Goal: Entertainment & Leisure: Consume media (video, audio)

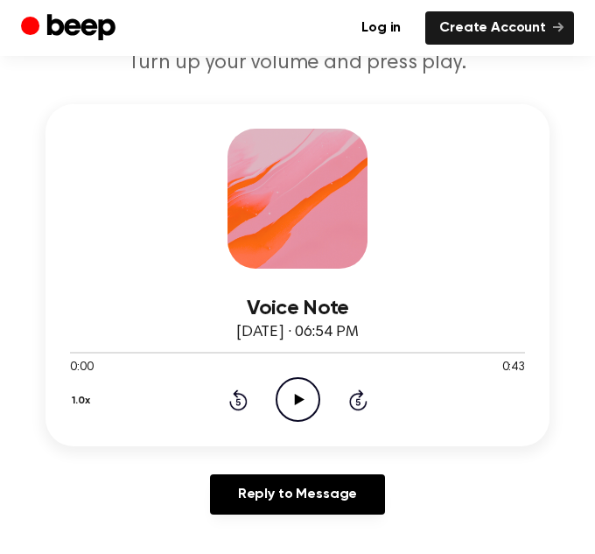
scroll to position [200, 0]
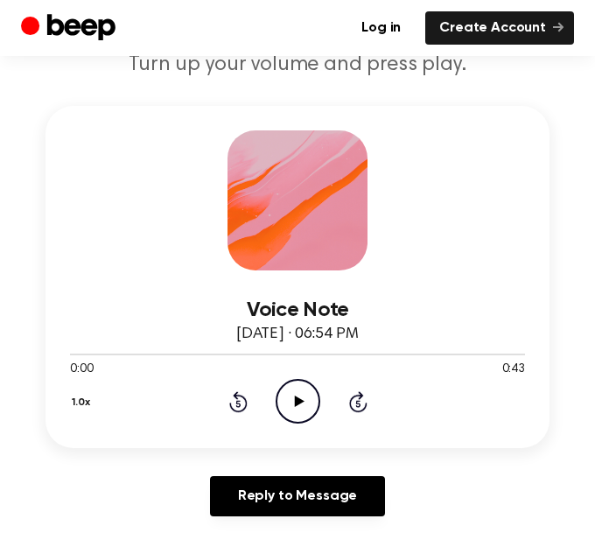
click at [298, 398] on icon at bounding box center [299, 401] width 10 height 11
click at [299, 401] on icon at bounding box center [298, 401] width 8 height 11
click at [299, 401] on icon at bounding box center [299, 401] width 10 height 11
drag, startPoint x: 137, startPoint y: 354, endPoint x: 34, endPoint y: 354, distance: 102.4
click at [34, 354] on div "Voice Note September 19, 2023 · 06:54 PM 0:08 0:43 Your browser does not suppor…" at bounding box center [297, 318] width 553 height 424
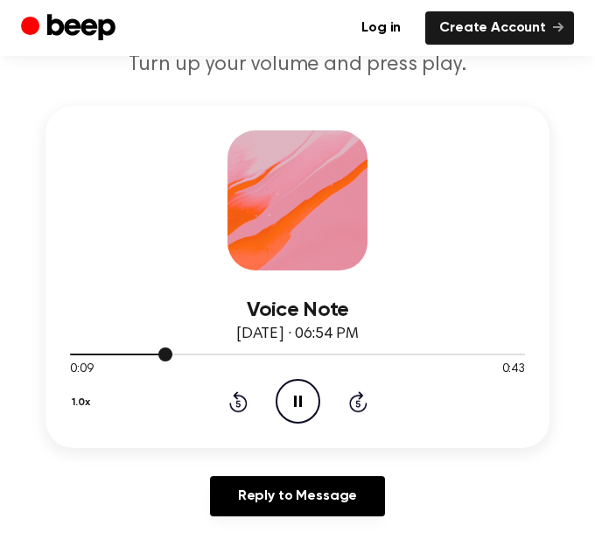
click at [70, 355] on div at bounding box center [297, 354] width 455 height 14
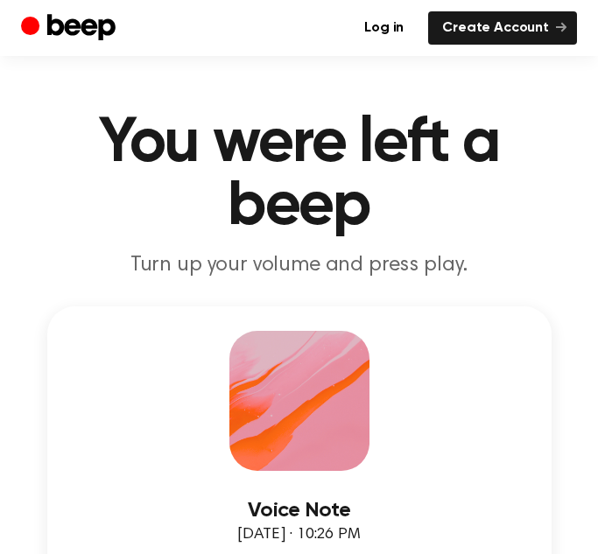
scroll to position [193, 0]
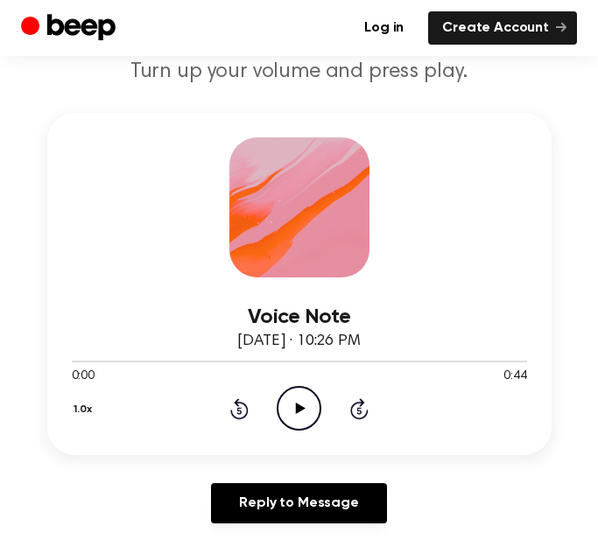
click at [311, 393] on icon "Play Audio" at bounding box center [299, 408] width 45 height 45
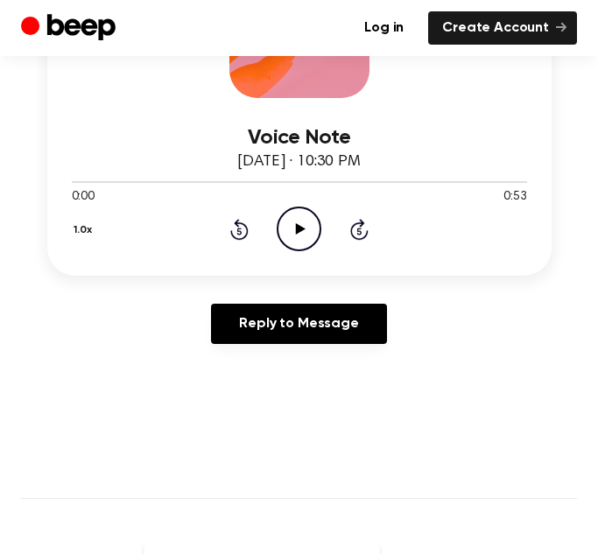
scroll to position [371, 0]
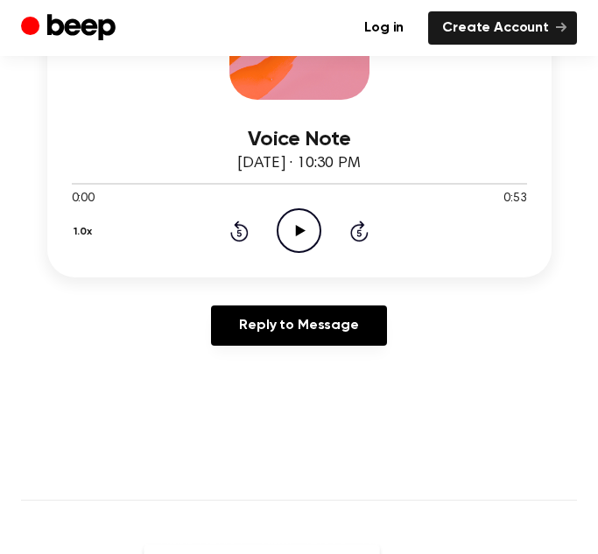
click at [290, 229] on icon "Play Audio" at bounding box center [299, 230] width 45 height 45
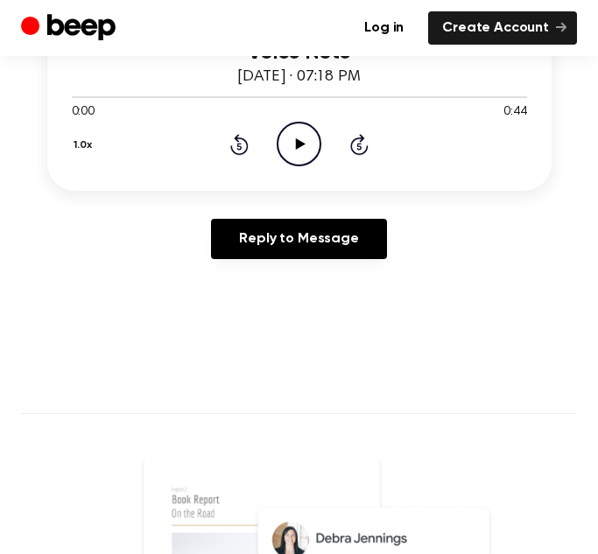
scroll to position [368, 0]
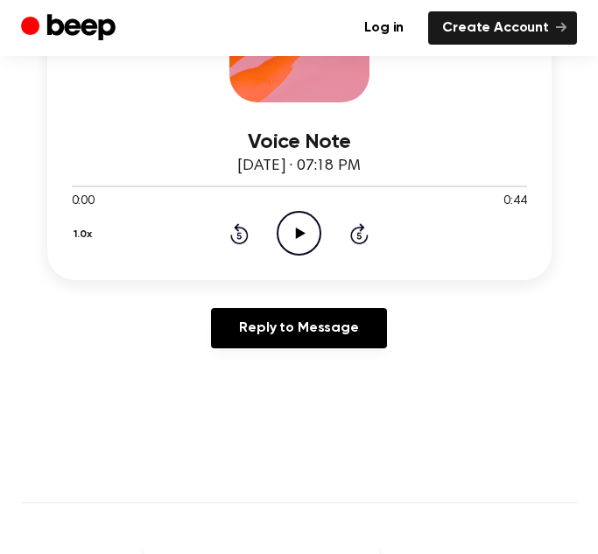
click at [298, 233] on icon at bounding box center [301, 233] width 10 height 11
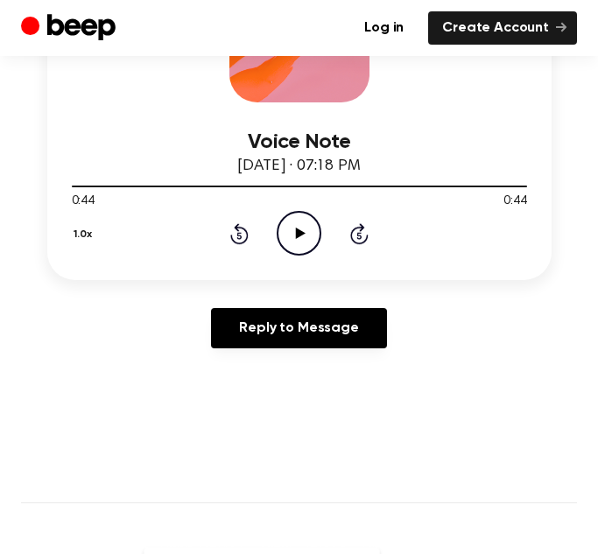
click at [289, 238] on icon "Play Audio" at bounding box center [299, 233] width 45 height 45
